Goal: Check status: Check status

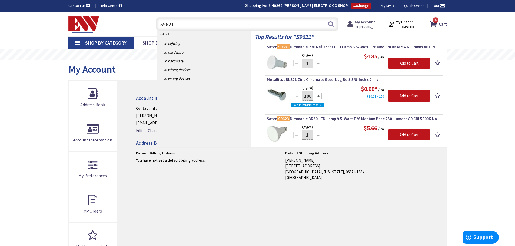
click at [359, 25] on span "Hi, [PERSON_NAME]" at bounding box center [366, 27] width 23 height 4
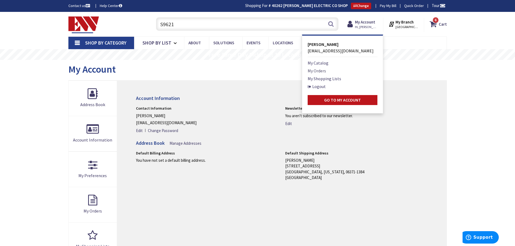
click at [313, 70] on link "My Orders" at bounding box center [317, 71] width 18 height 6
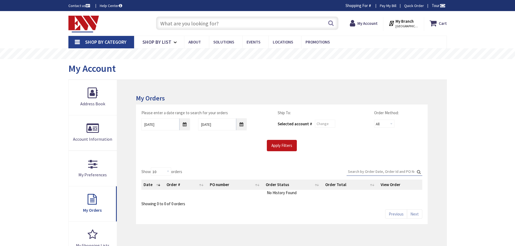
type input "D MA-[STREET_ADDRESS]"
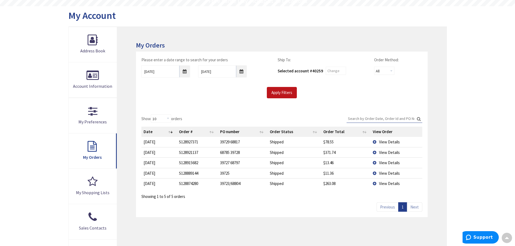
scroll to position [55, 0]
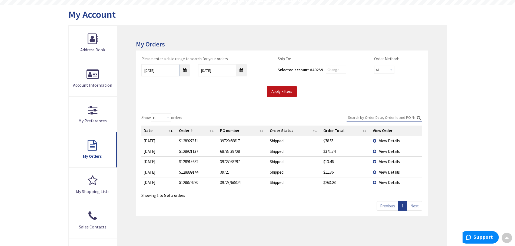
click at [386, 162] on span "View Details" at bounding box center [389, 161] width 21 height 5
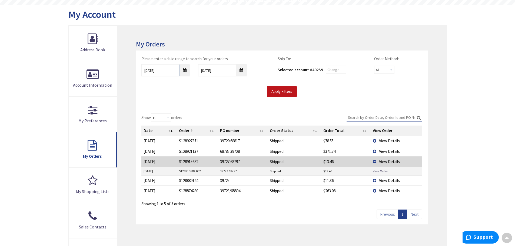
click at [376, 170] on link "View Order" at bounding box center [380, 171] width 15 height 5
click at [356, 116] on input "Search:" at bounding box center [385, 118] width 76 height 8
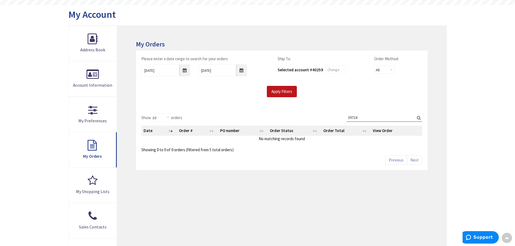
type input "39724"
drag, startPoint x: 186, startPoint y: 73, endPoint x: 183, endPoint y: 76, distance: 4.2
click at [186, 73] on input "9/29/2025" at bounding box center [165, 70] width 49 height 12
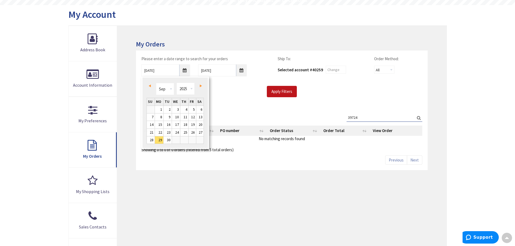
click at [286, 85] on div "Please enter a date range to search for your orders 9/29/2025 10/6/2025 Ship To…" at bounding box center [281, 76] width 289 height 41
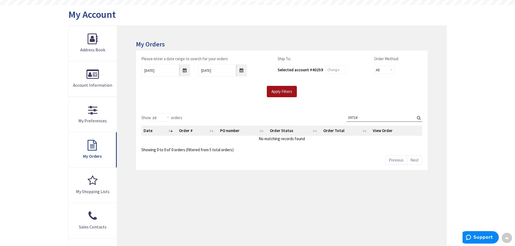
click at [285, 89] on input "Apply Filters" at bounding box center [282, 91] width 30 height 11
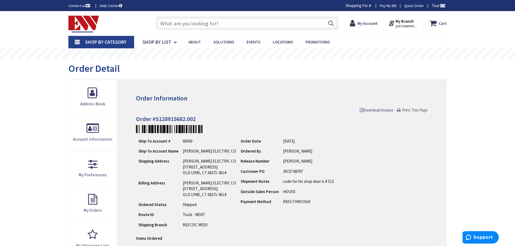
click at [416, 109] on span "Print This Page" at bounding box center [415, 110] width 26 height 5
